Goal: Task Accomplishment & Management: Manage account settings

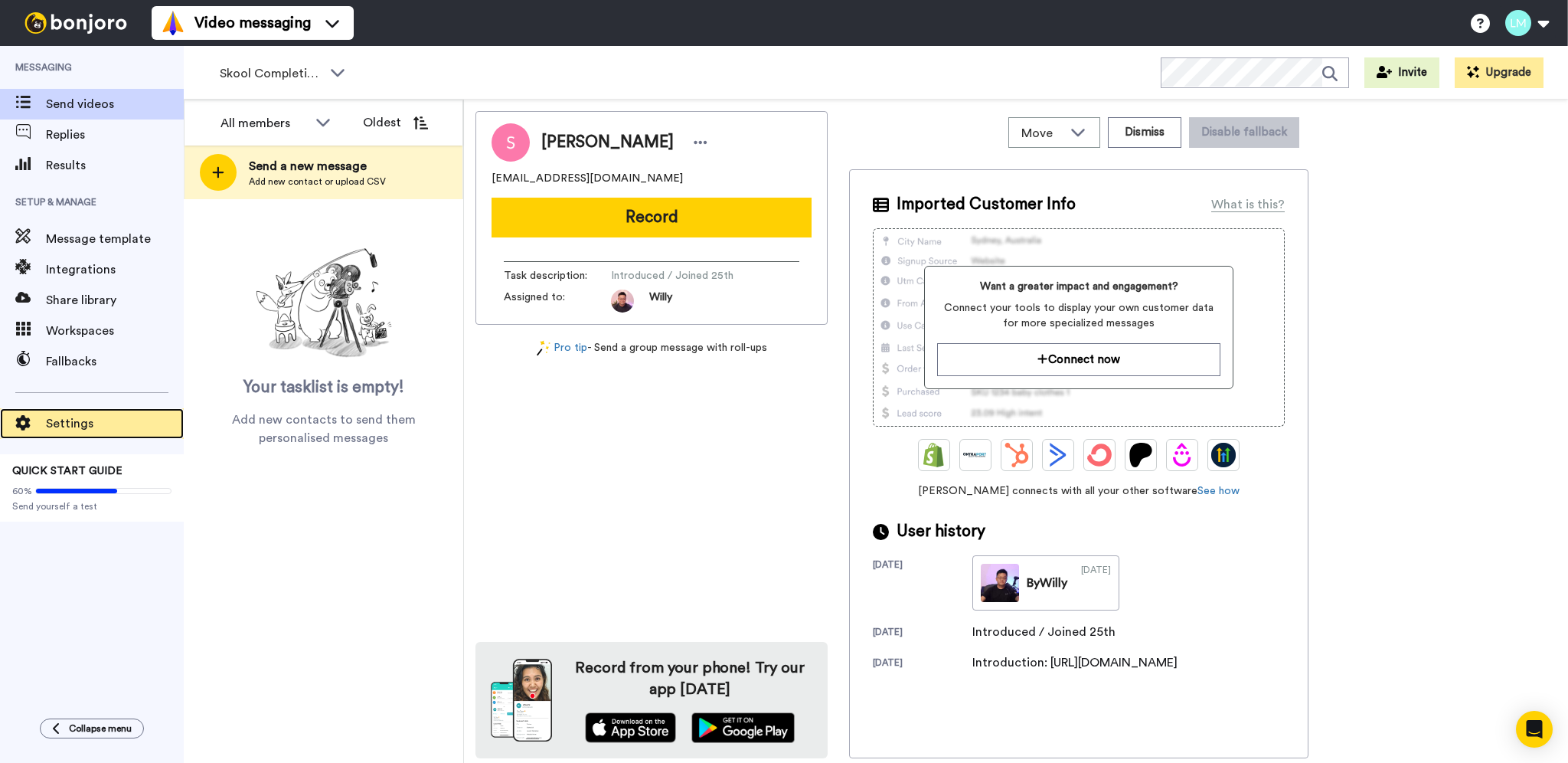
click at [107, 412] on div "Settings" at bounding box center [92, 423] width 184 height 31
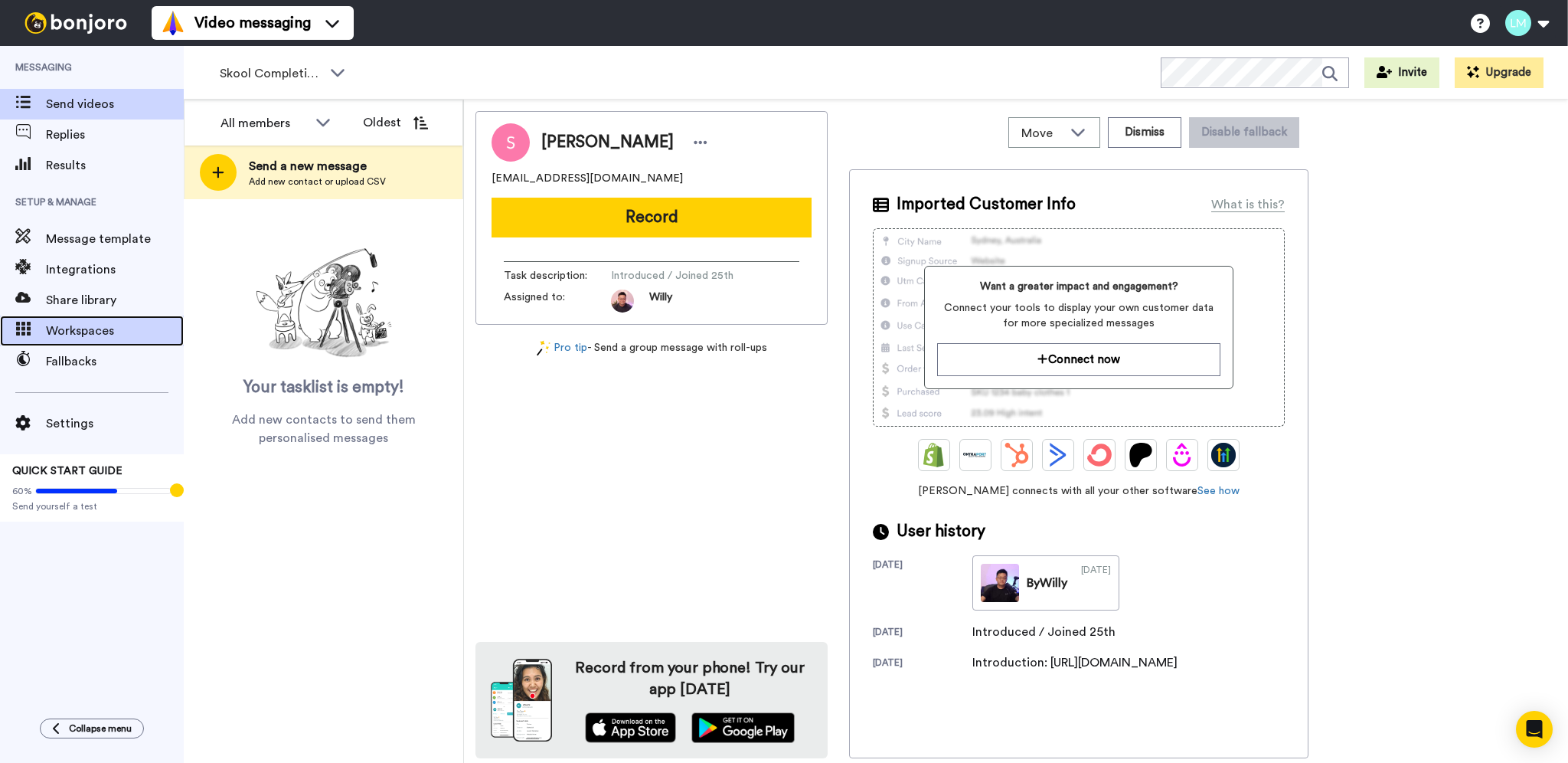
click at [91, 318] on div "Workspaces" at bounding box center [92, 330] width 184 height 31
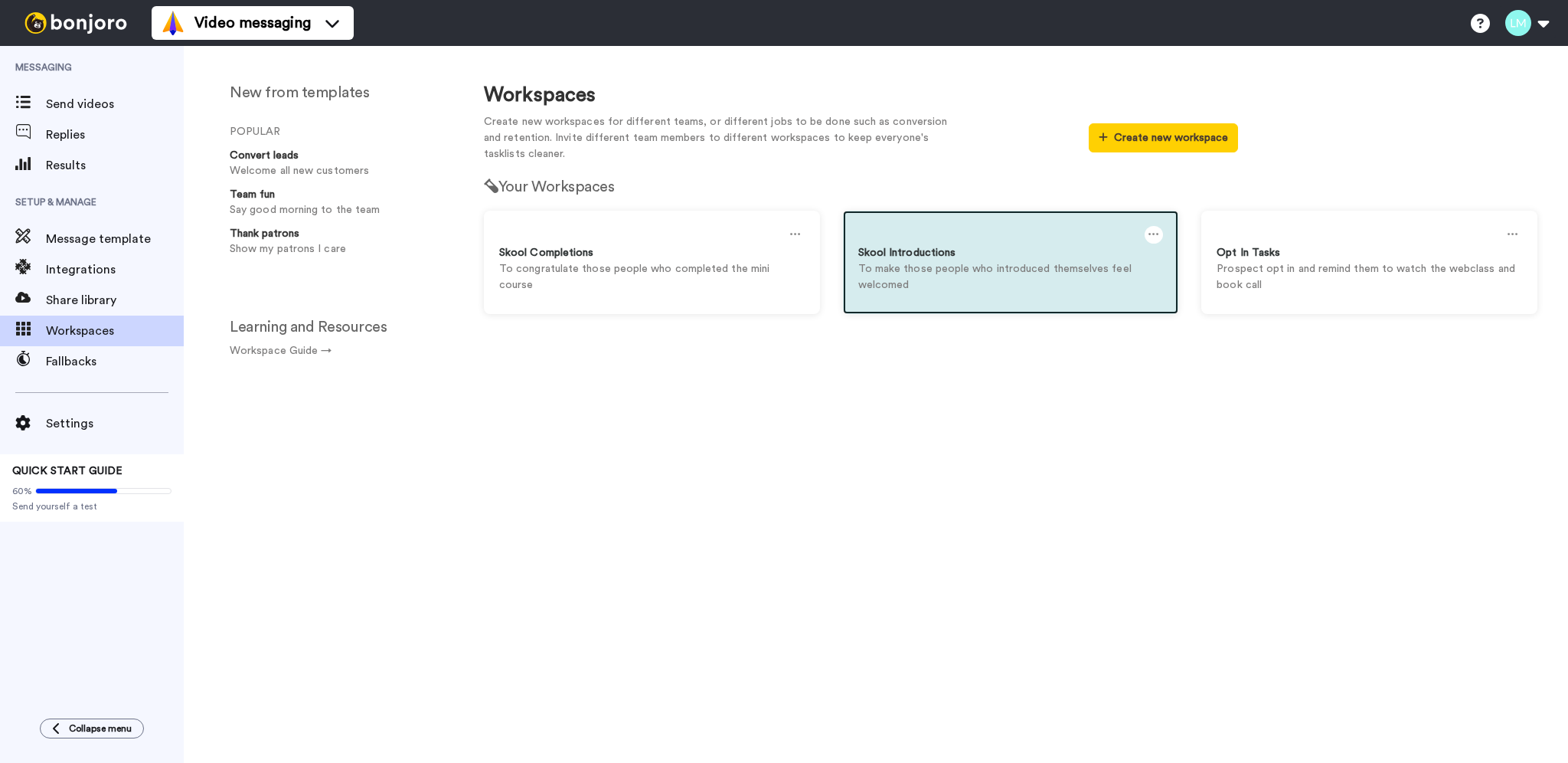
click at [938, 281] on p "To make those people who introduced themselves feel welcomed" at bounding box center [1011, 277] width 305 height 33
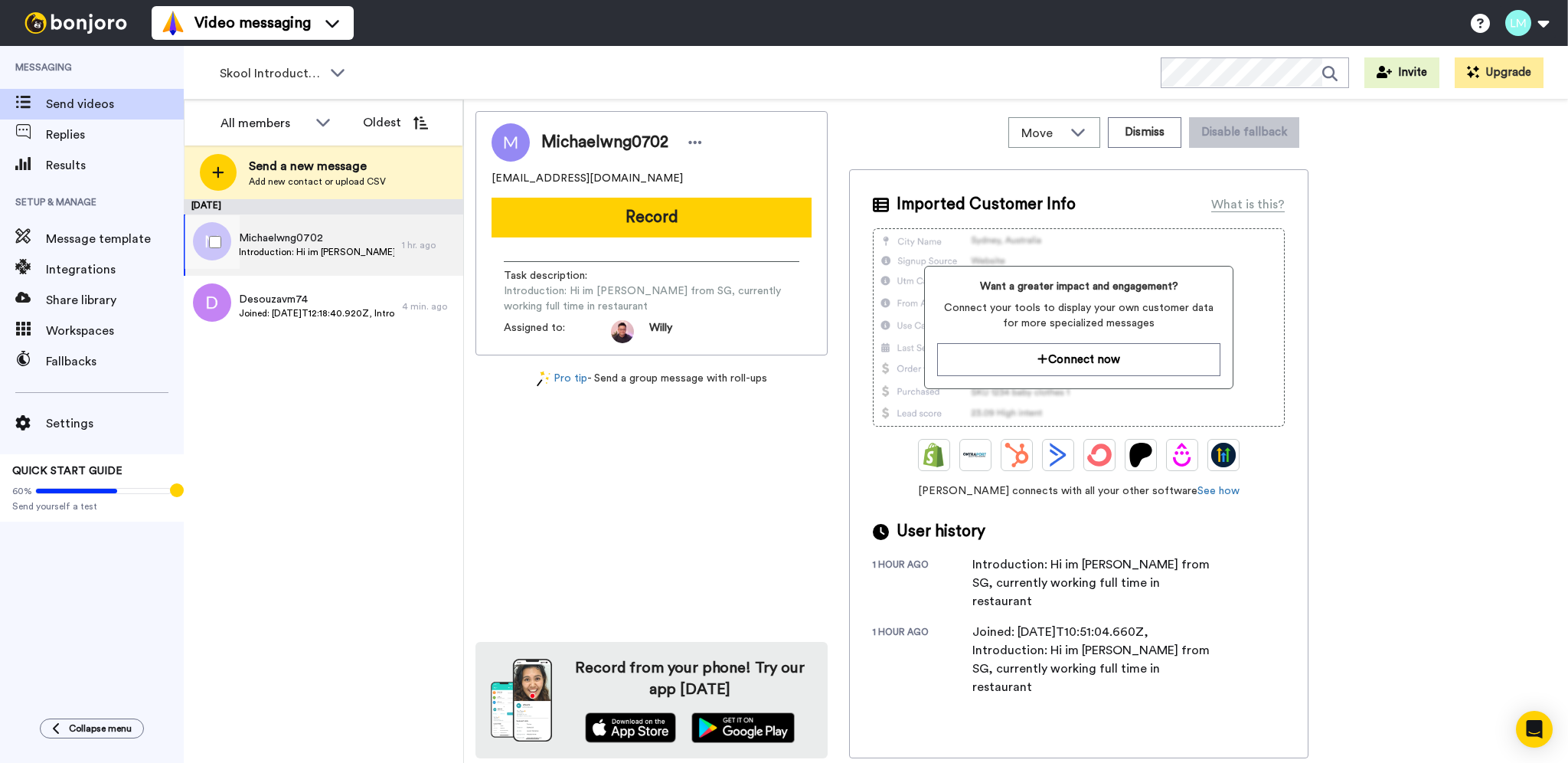
click at [350, 254] on span "Introduction: Hi im [PERSON_NAME] from SG, currently working full time in resta…" at bounding box center [316, 252] width 155 height 12
click at [349, 240] on span "Michaelwng0702" at bounding box center [316, 237] width 155 height 15
click at [356, 244] on span "Michaelwng0702" at bounding box center [316, 237] width 155 height 15
drag, startPoint x: 426, startPoint y: 250, endPoint x: 378, endPoint y: 260, distance: 49.0
click at [378, 260] on div "Michaelwng0702 Introduction: Hi im Michael from SG, currently working full time…" at bounding box center [292, 245] width 218 height 61
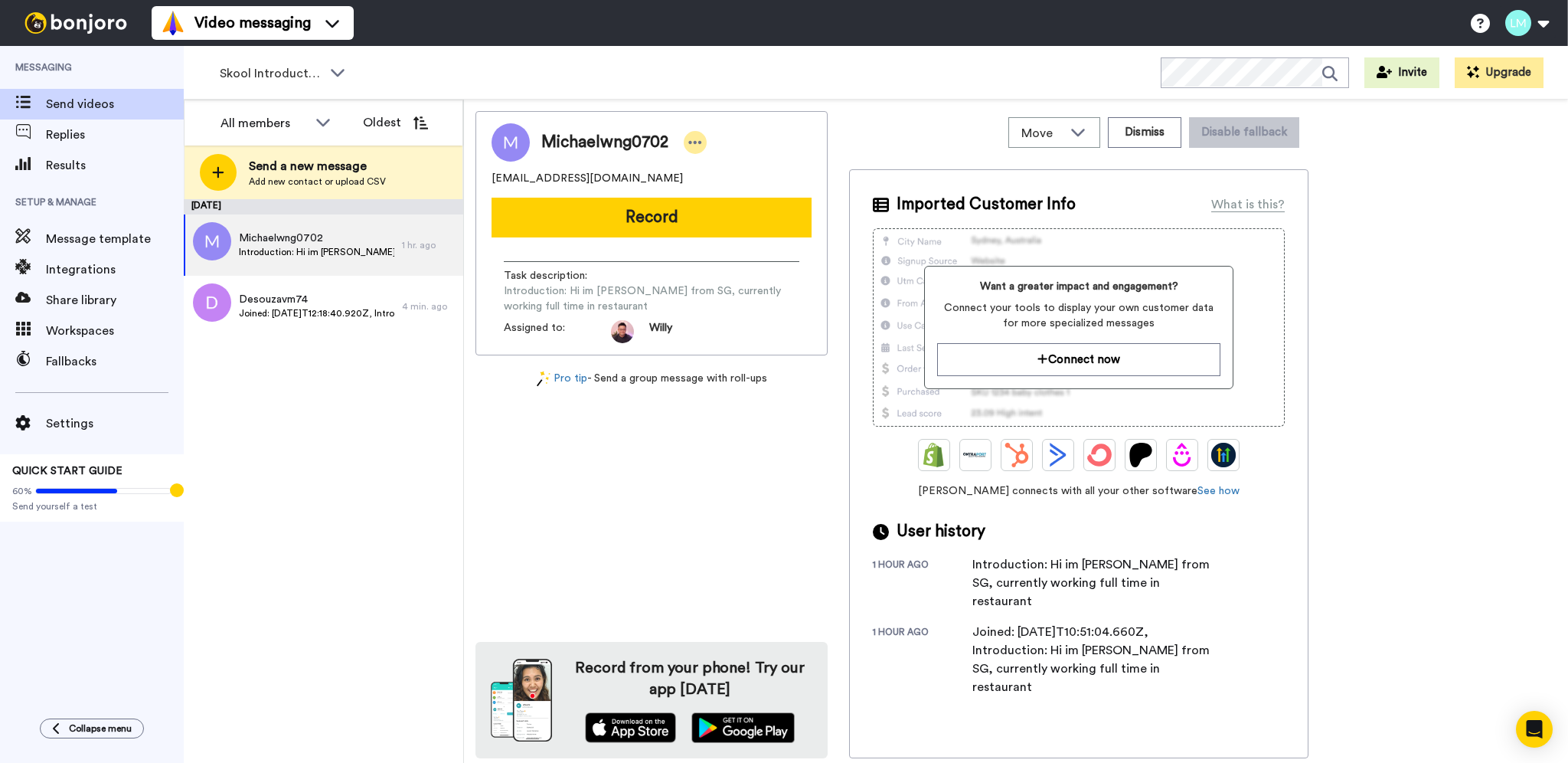
click at [697, 141] on icon at bounding box center [695, 142] width 13 height 3
click at [727, 226] on li "Dismiss" at bounding box center [737, 233] width 111 height 22
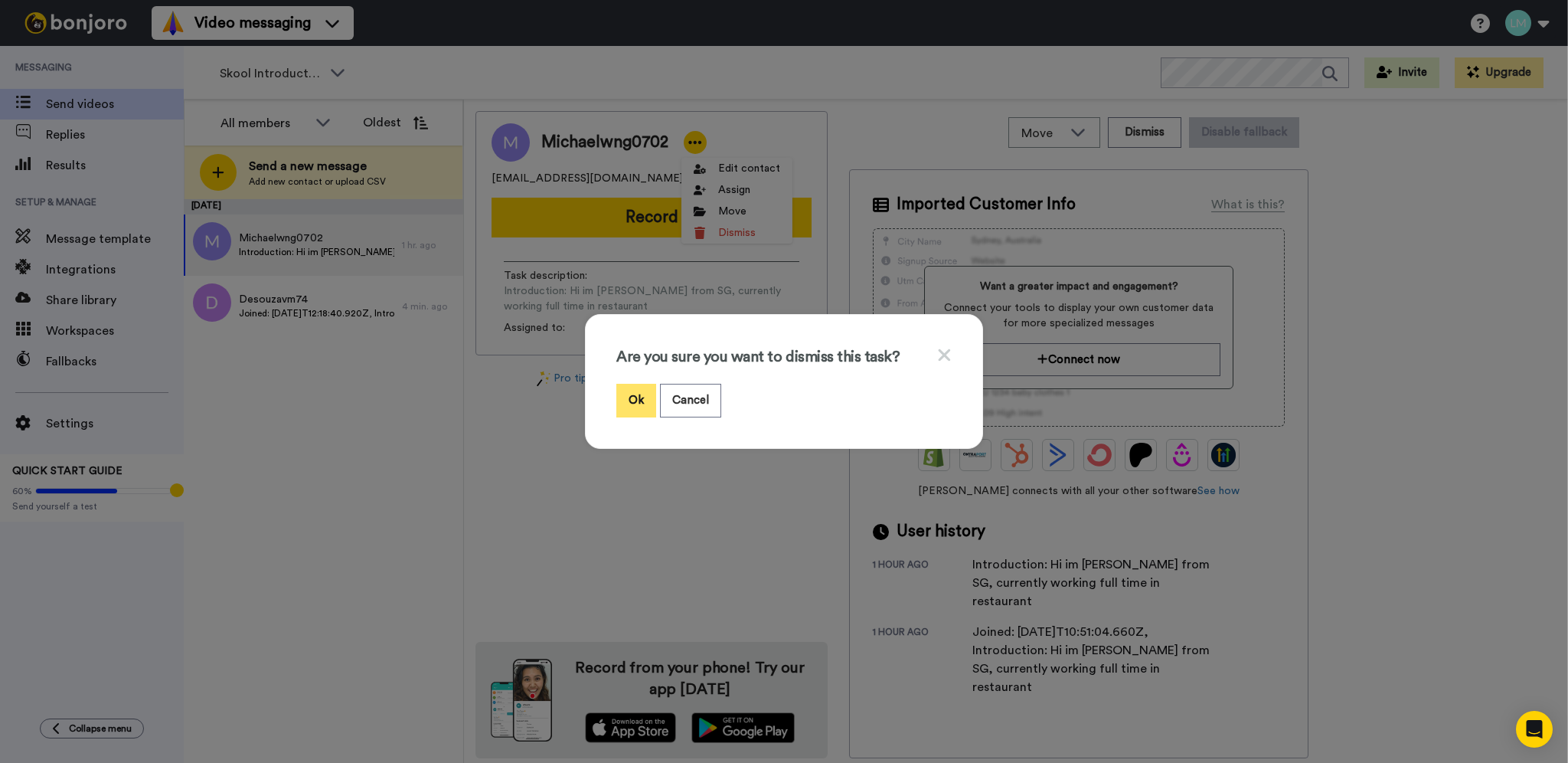
click at [619, 397] on button "Ok" at bounding box center [636, 399] width 40 height 33
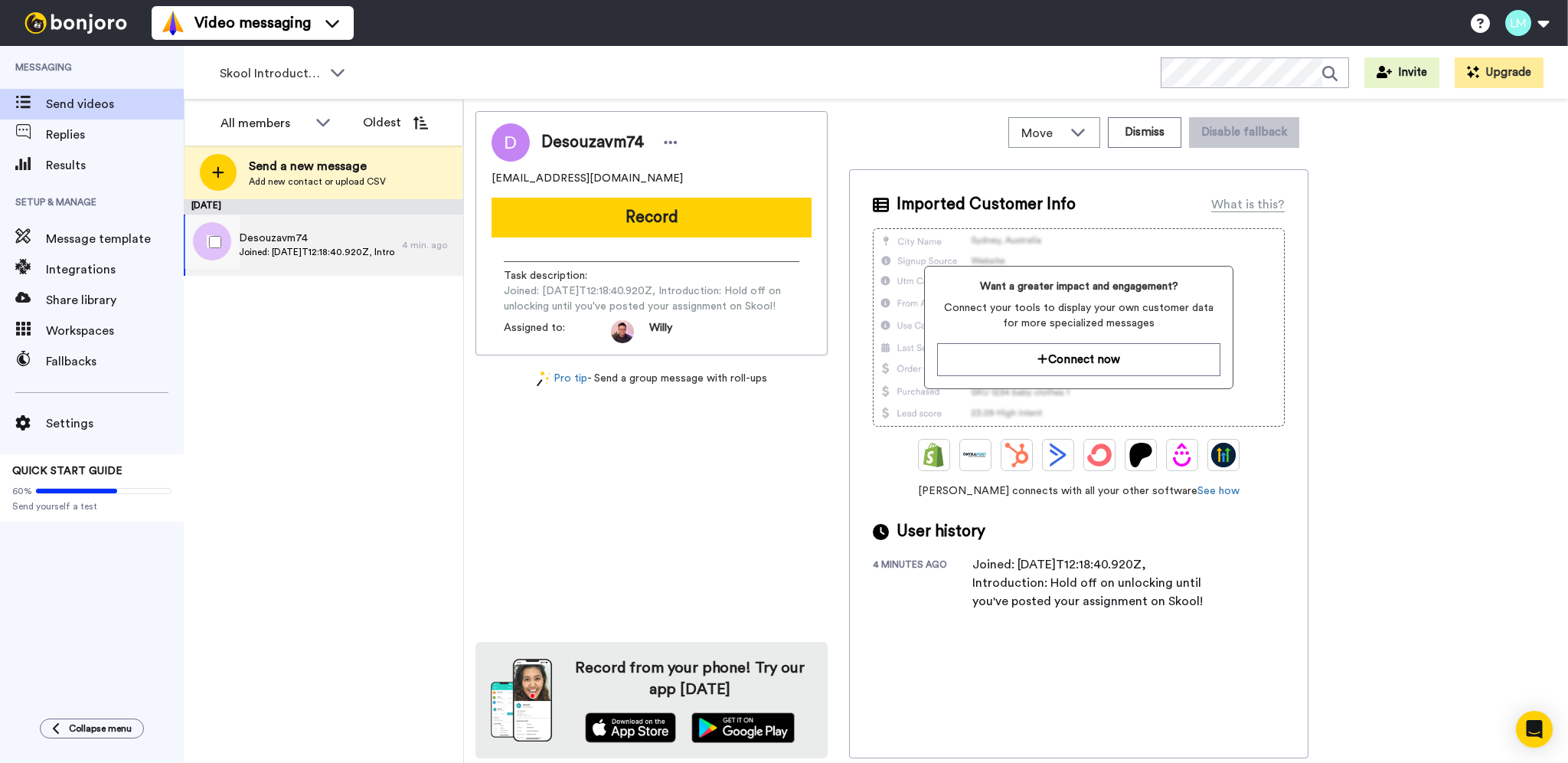
click at [402, 244] on div "4 min. ago" at bounding box center [429, 245] width 53 height 12
drag, startPoint x: 1161, startPoint y: 602, endPoint x: 988, endPoint y: 590, distance: 173.4
click at [988, 590] on div "Joined: 2025-10-07T12:18:40.920Z, Introduction: Hold off on unlocking until you…" at bounding box center [1095, 583] width 245 height 55
click at [1130, 607] on div "Joined: 2025-10-07T12:18:40.920Z, Introduction: Hold off on unlocking until you…" at bounding box center [1095, 583] width 245 height 55
